Goal: Find specific page/section: Find specific page/section

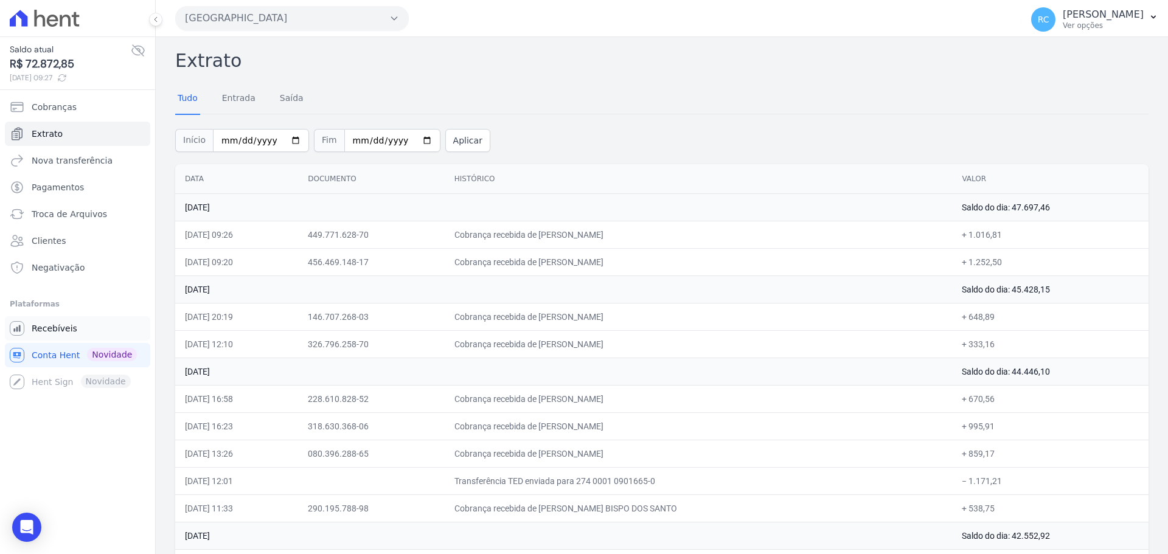
click at [68, 322] on link "Recebíveis" at bounding box center [77, 328] width 145 height 24
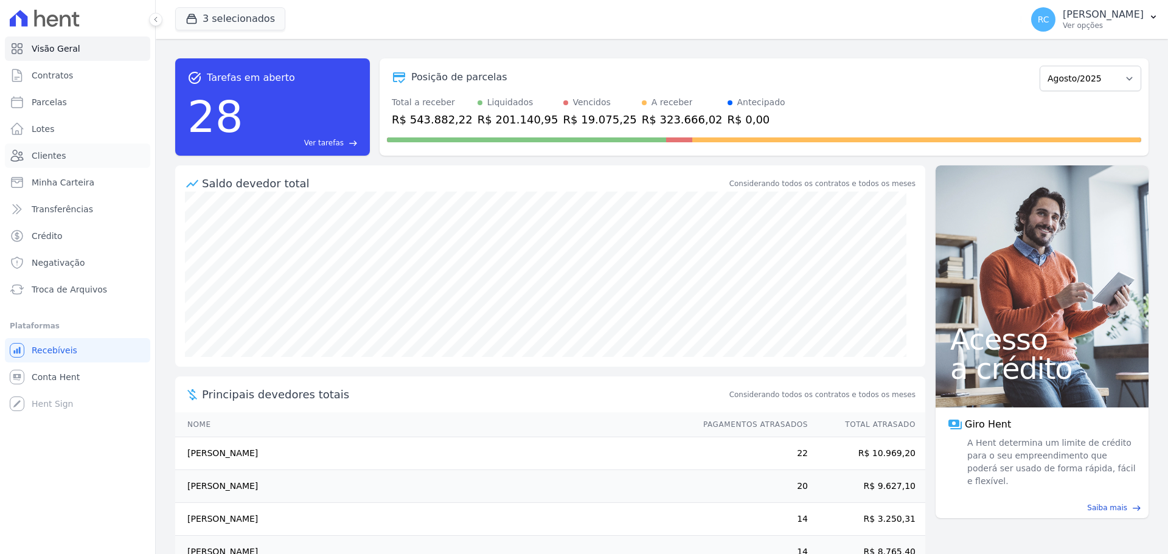
click at [74, 152] on link "Clientes" at bounding box center [77, 156] width 145 height 24
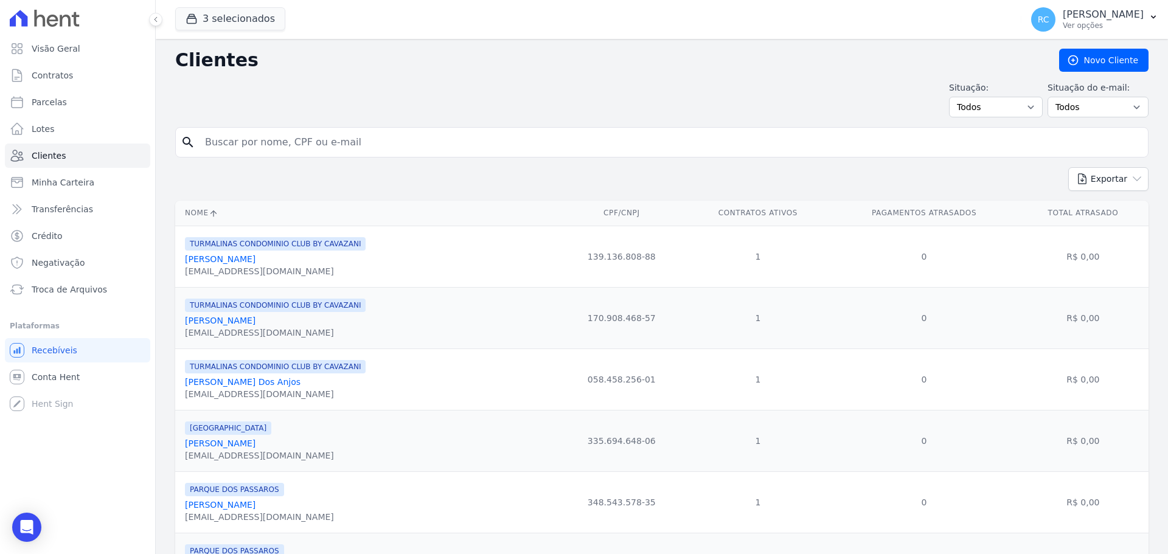
click at [316, 145] on input "search" at bounding box center [670, 142] width 945 height 24
paste input "[DEMOGRAPHIC_DATA][PERSON_NAME]"
type input "[DEMOGRAPHIC_DATA][PERSON_NAME]"
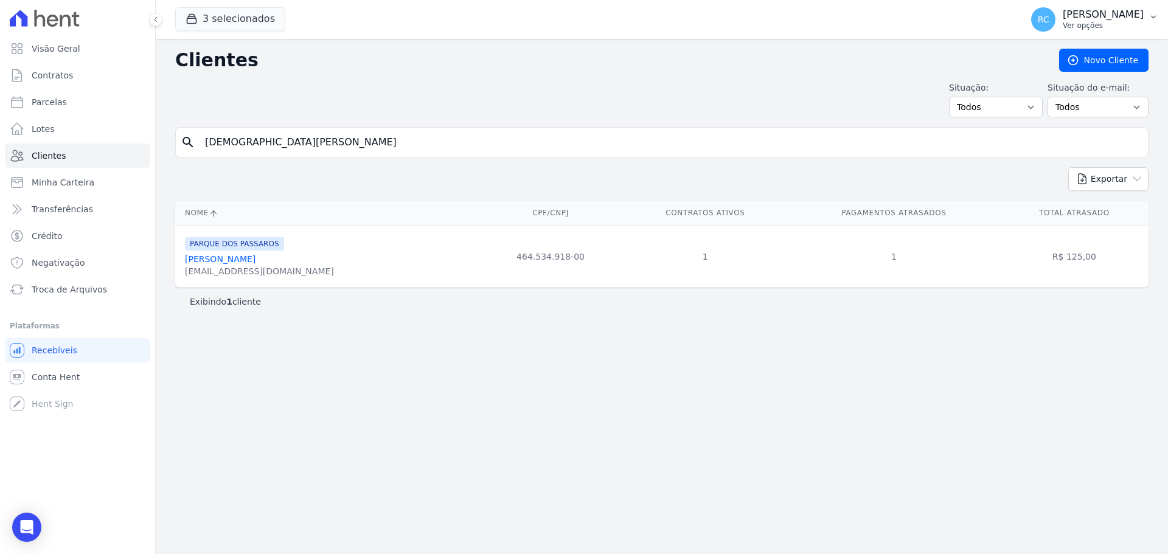
click at [1145, 17] on button "RC [PERSON_NAME] Ver opções" at bounding box center [1094, 19] width 147 height 34
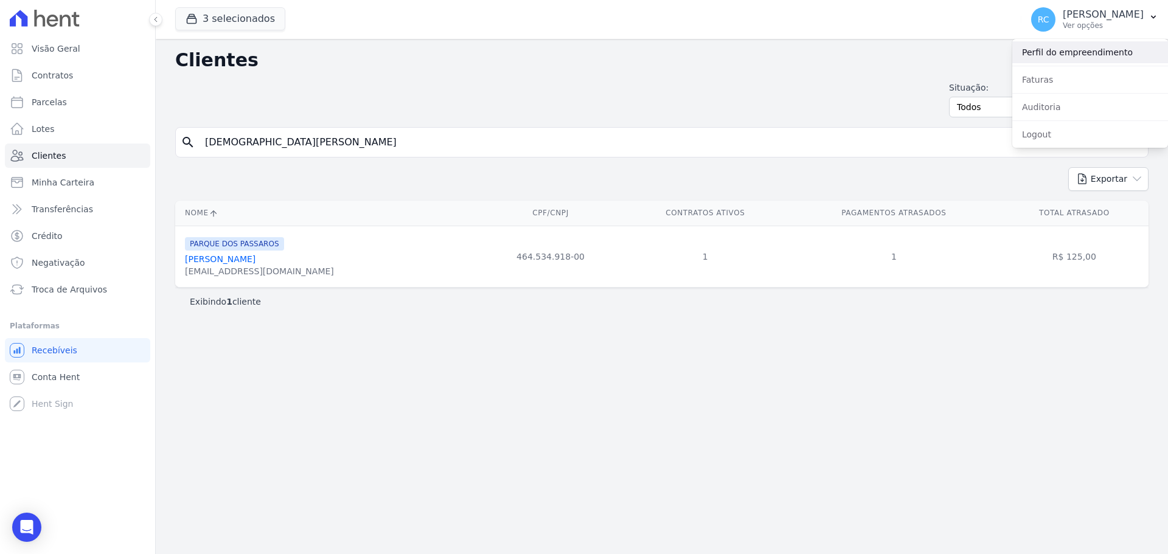
click at [1078, 52] on link "Perfil do empreendimento" at bounding box center [1090, 52] width 156 height 22
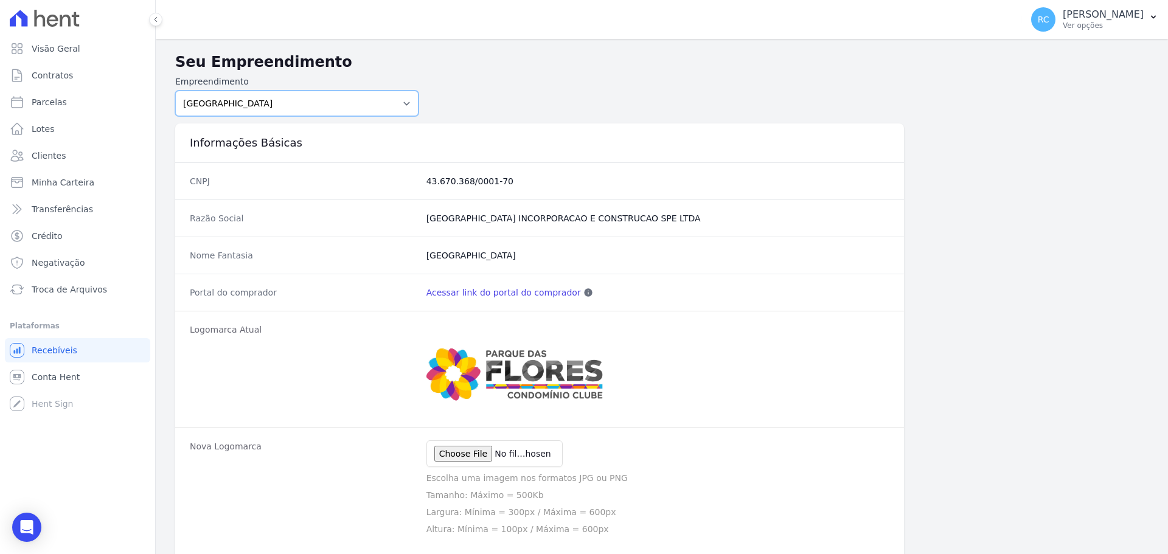
click at [296, 97] on select "PARQUE DAS FLORES PARQUE DOS PASSAROS TURMALINAS CONDOMINIO CLUB BY CAVAZANI" at bounding box center [296, 104] width 243 height 26
select select "7c6dbd88-c992-4e1b-a35d-d12916fde016"
click at [175, 91] on select "PARQUE DAS FLORES PARQUE DOS PASSAROS TURMALINAS CONDOMINIO CLUB BY CAVAZANI" at bounding box center [296, 104] width 243 height 26
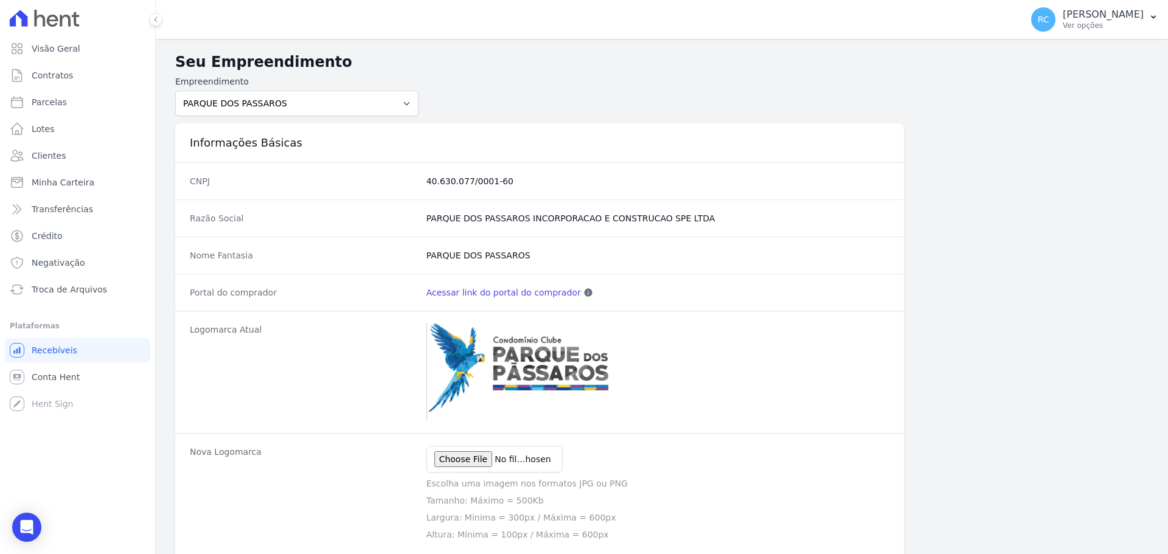
drag, startPoint x: 476, startPoint y: 290, endPoint x: 471, endPoint y: 293, distance: 6.3
click at [471, 293] on link "Acessar link do portal do comprador" at bounding box center [503, 293] width 155 height 12
